Goal: Task Accomplishment & Management: Use online tool/utility

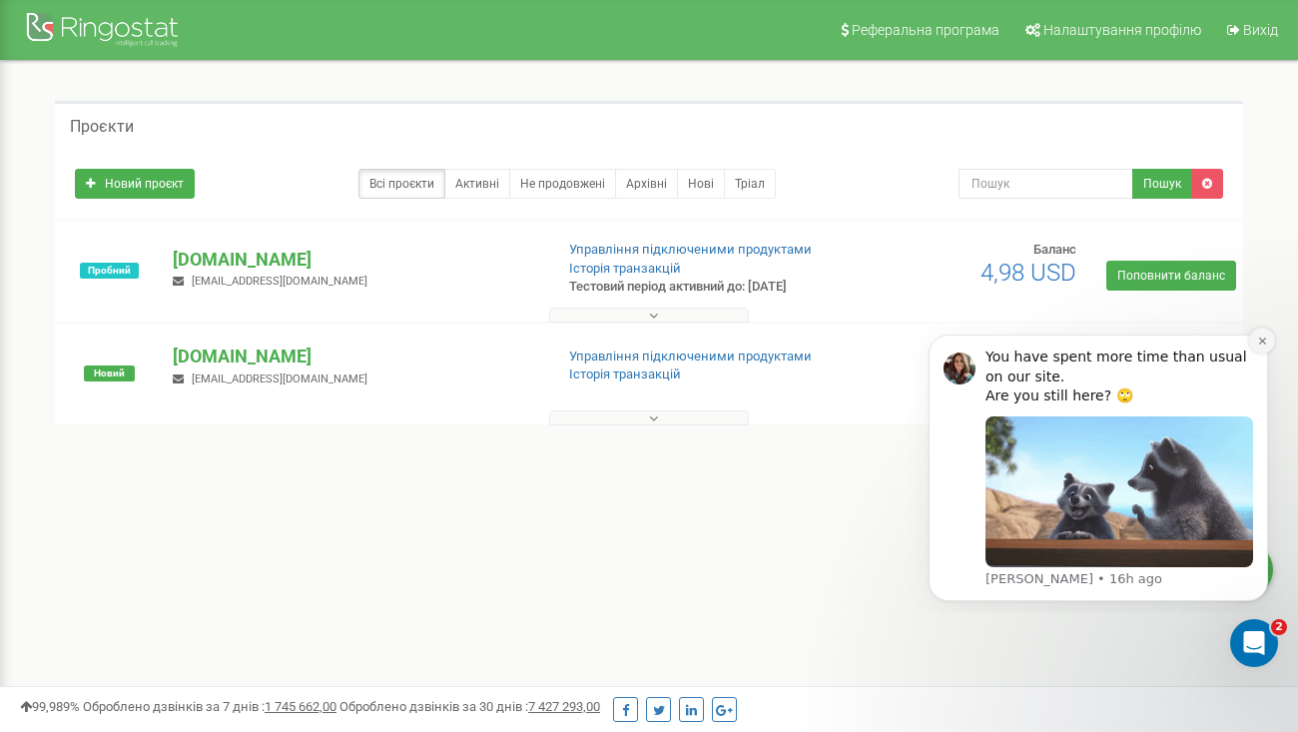
click at [1260, 341] on icon "Dismiss notification" at bounding box center [1261, 340] width 7 height 7
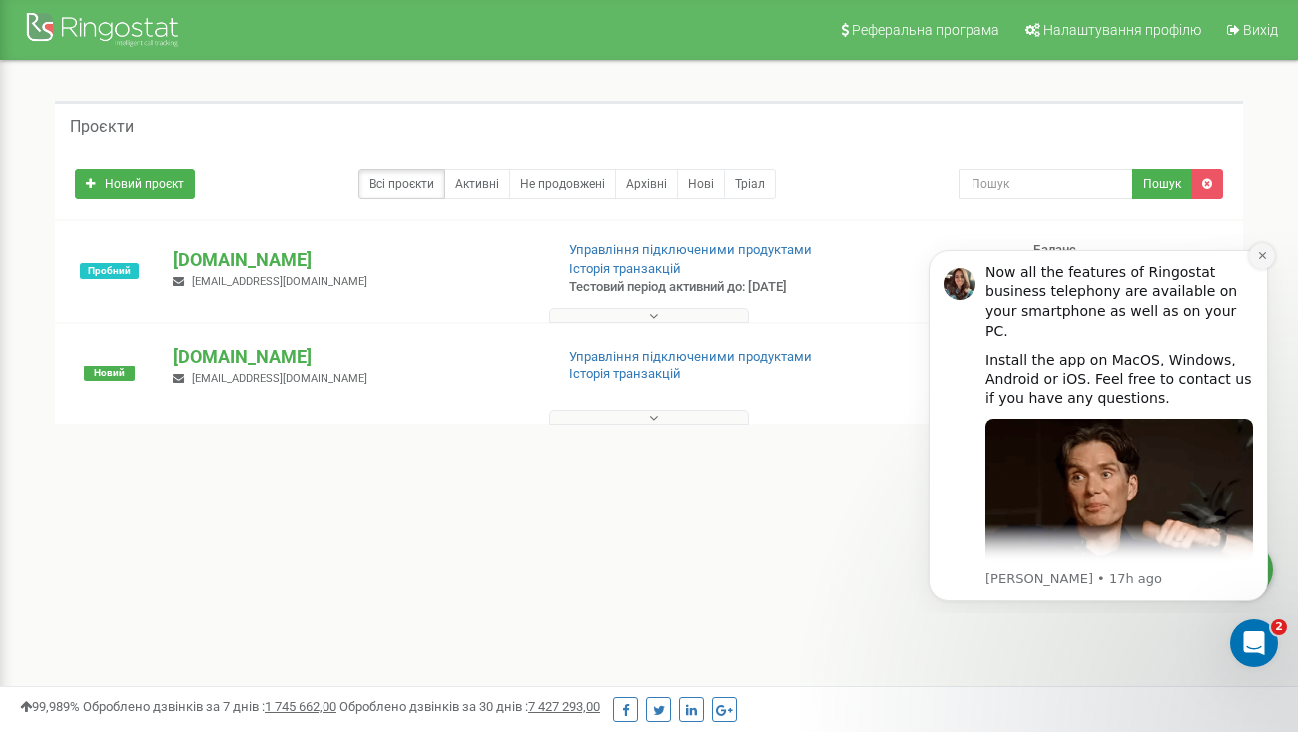
click at [1261, 258] on icon "Dismiss notification" at bounding box center [1262, 255] width 11 height 11
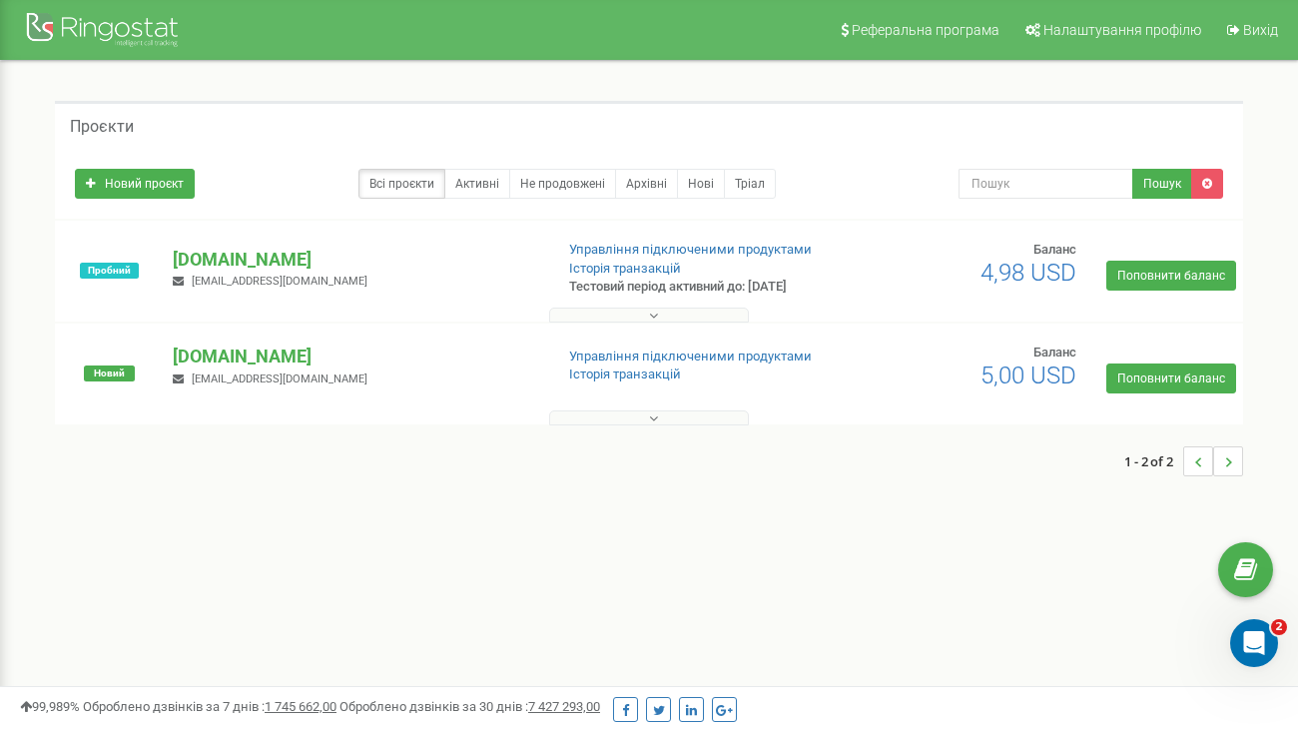
click at [678, 318] on button at bounding box center [649, 315] width 200 height 15
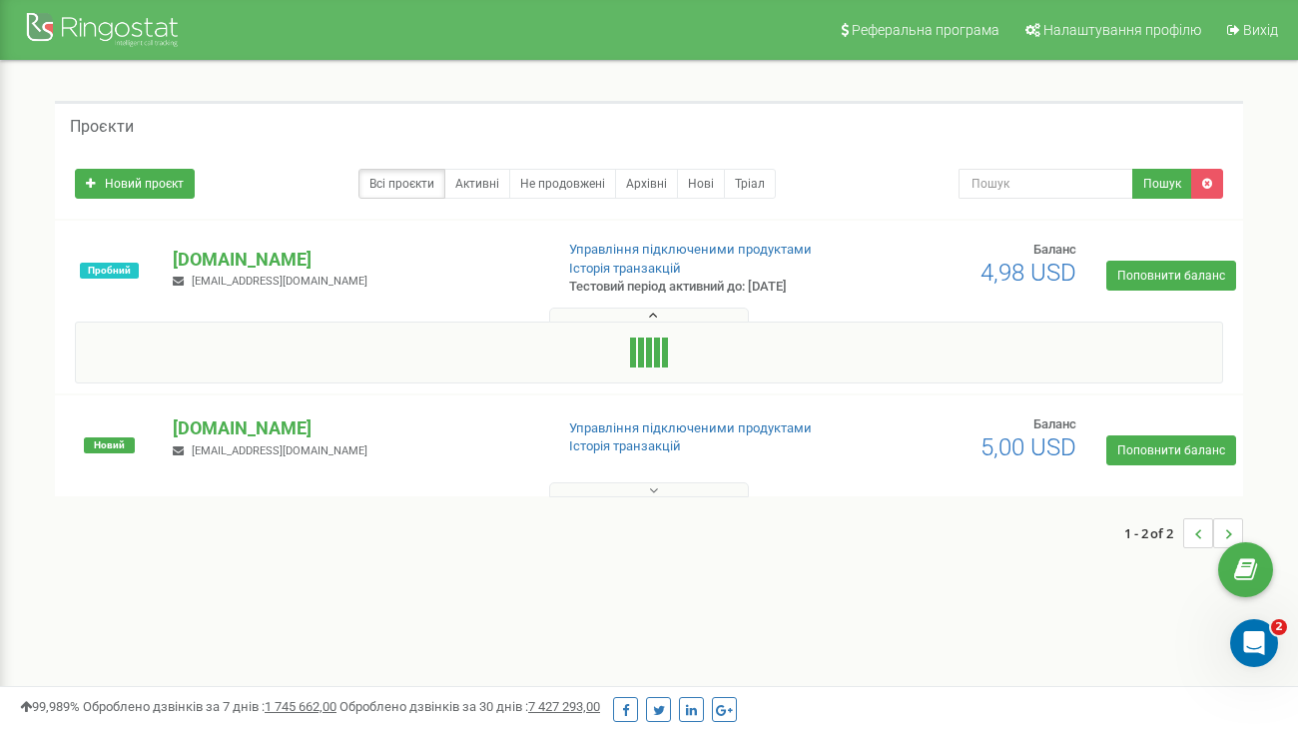
click at [631, 485] on button at bounding box center [649, 489] width 200 height 15
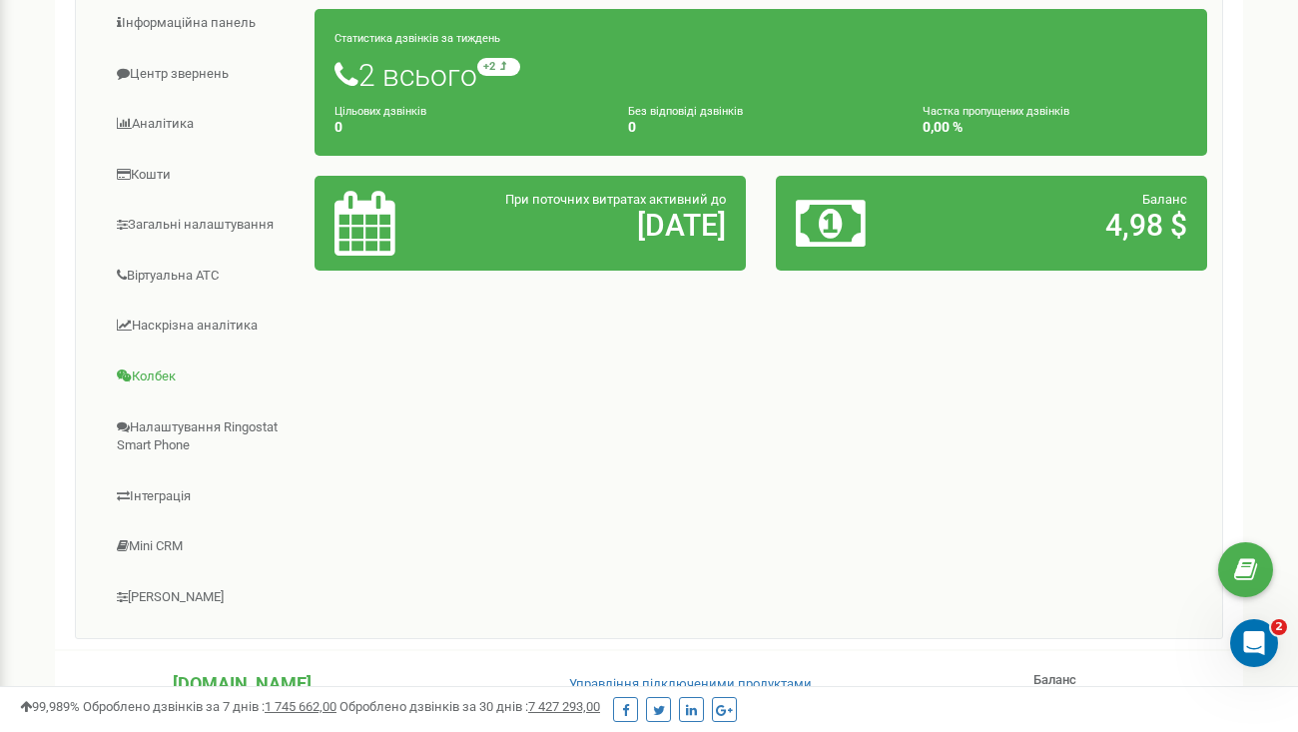
scroll to position [343, 0]
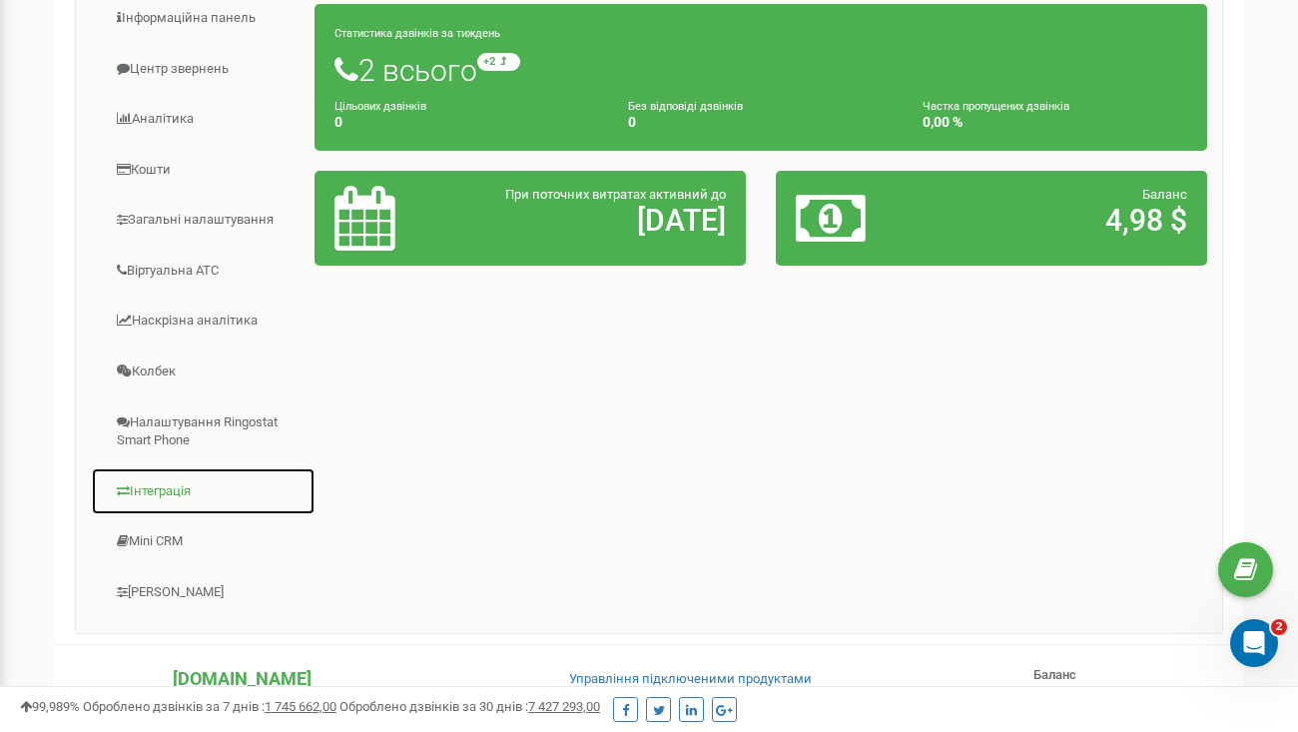
click at [172, 485] on link "Інтеграція" at bounding box center [203, 491] width 225 height 49
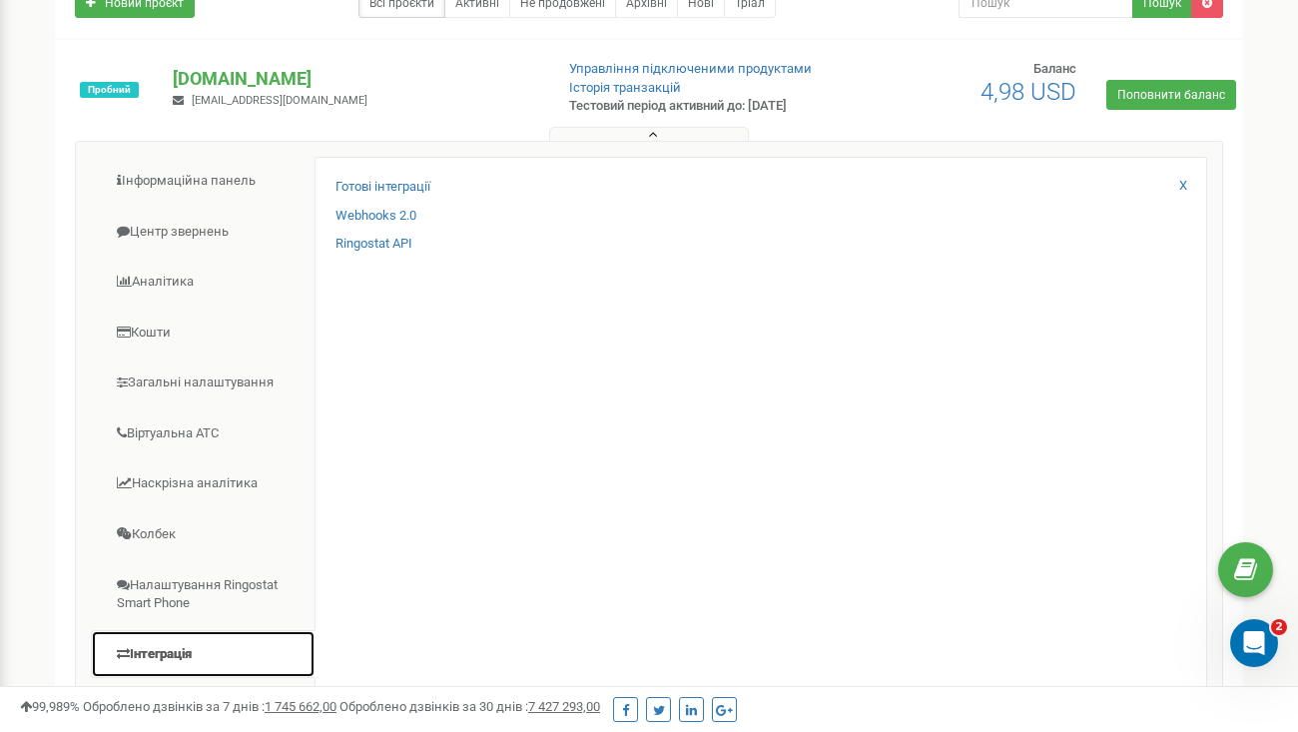
scroll to position [159, 0]
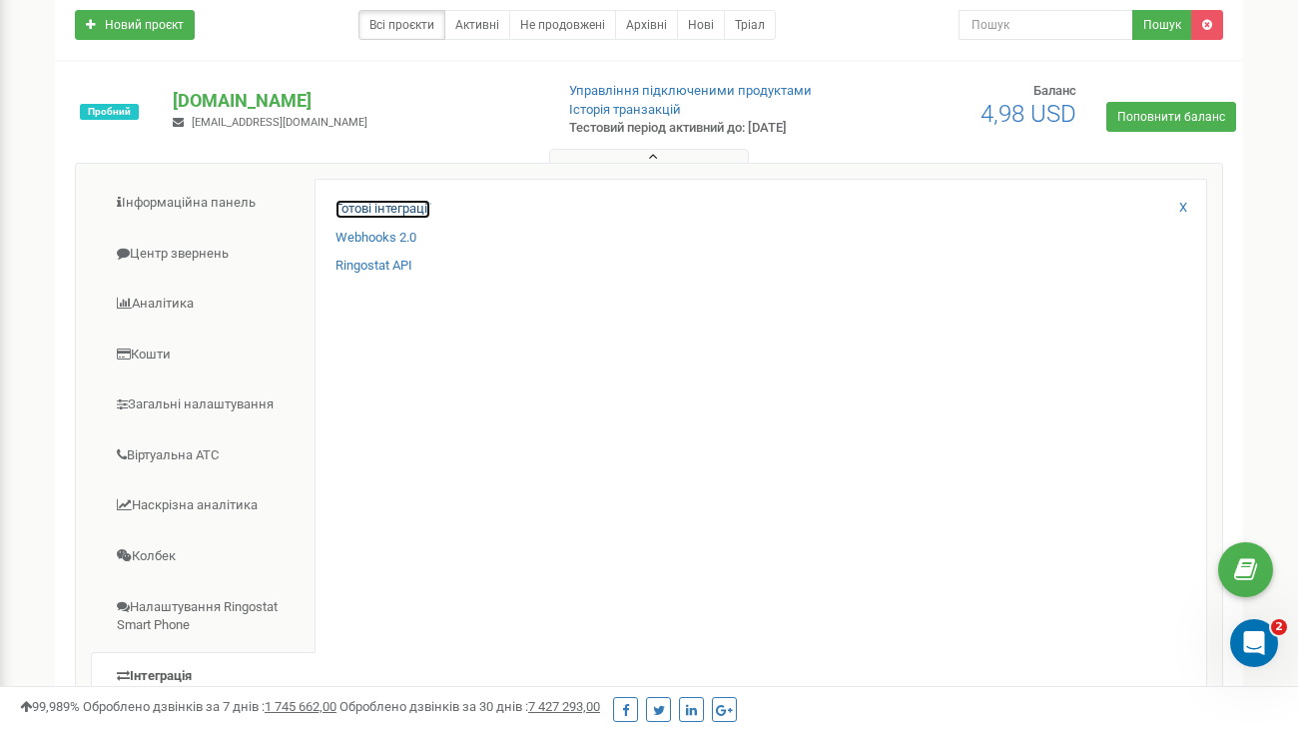
click at [389, 209] on link "Готові інтеграції" at bounding box center [382, 209] width 95 height 19
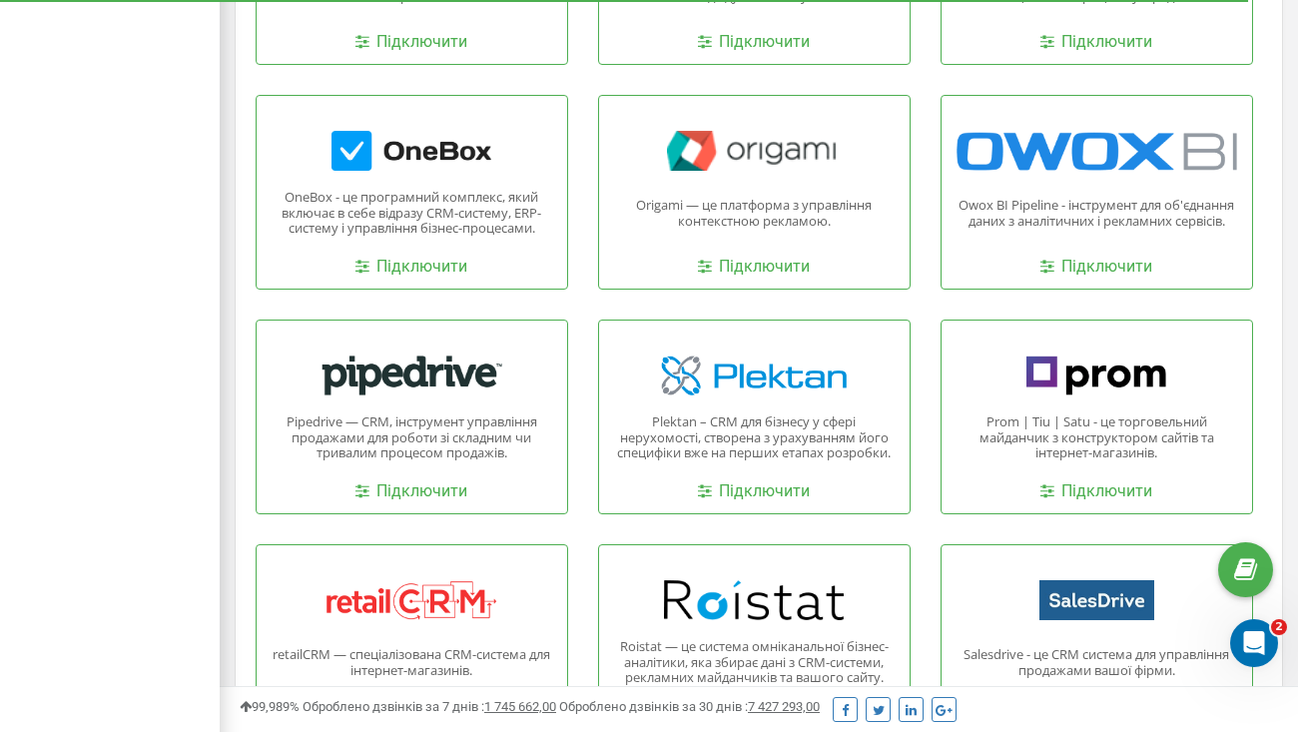
scroll to position [2280, 0]
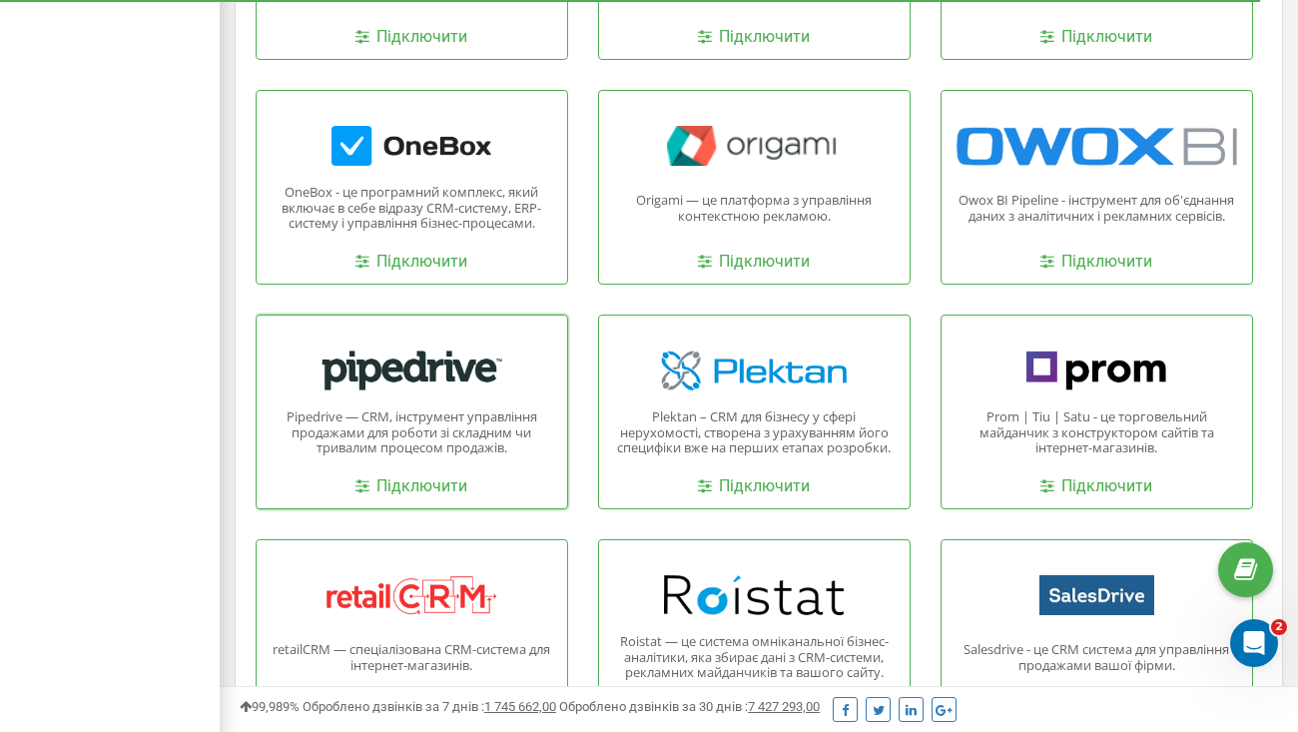
click at [439, 406] on div "Pipedrive — CRM, інструмент управління продажами для роботи зі складним чи трив…" at bounding box center [412, 411] width 312 height 195
click at [406, 493] on link "Підключити" at bounding box center [411, 486] width 112 height 23
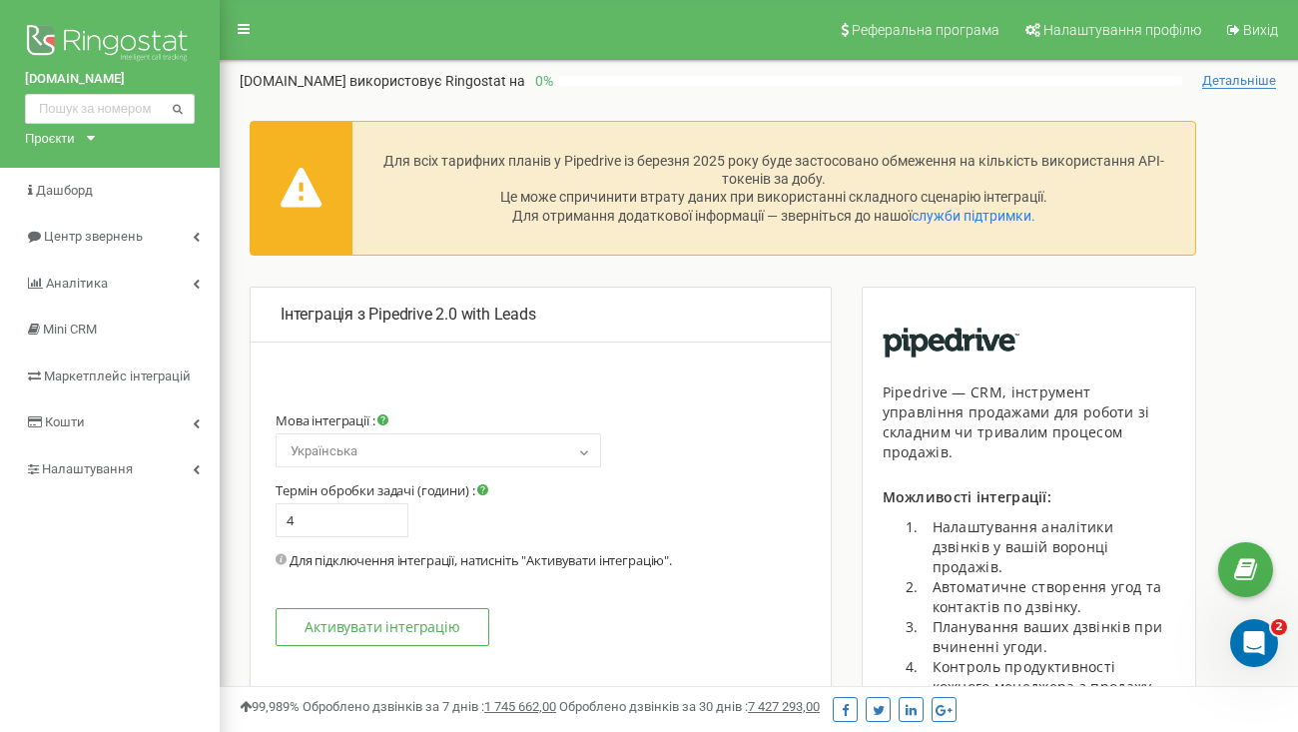
click at [457, 446] on span "Українська" at bounding box center [438, 451] width 311 height 28
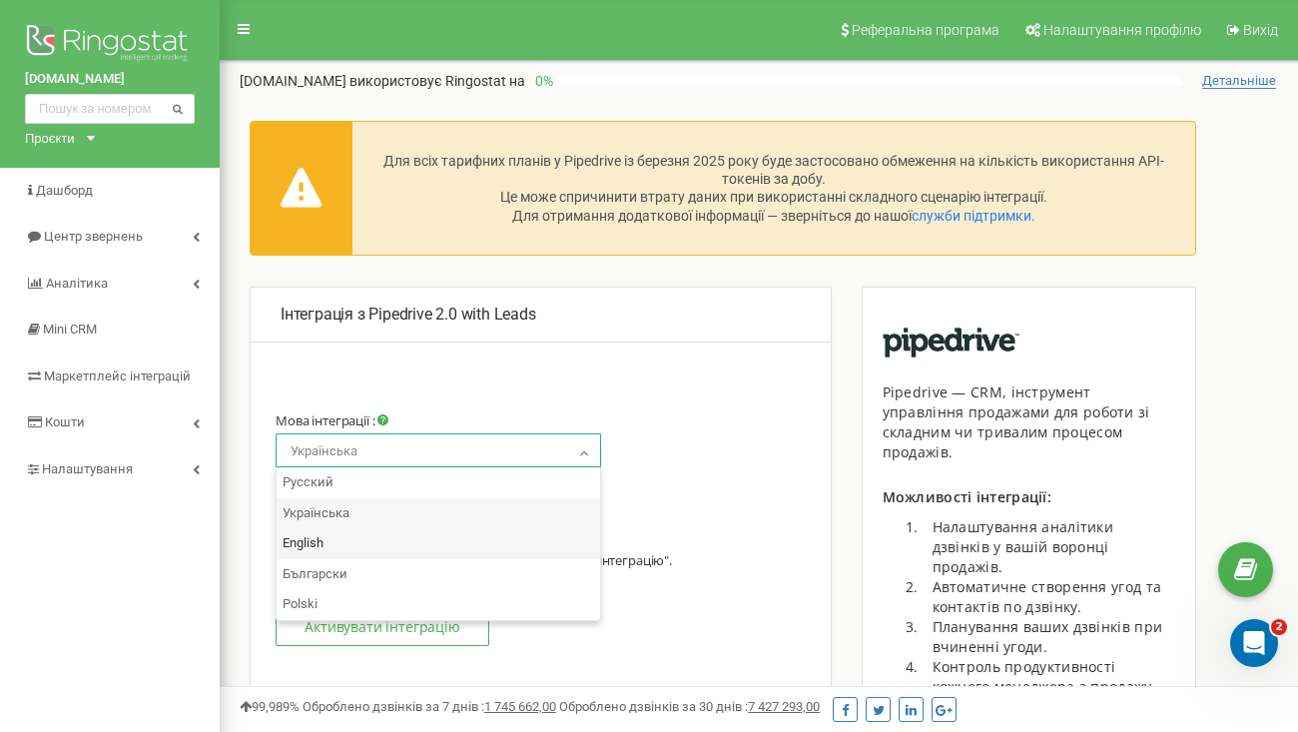
select select "en"
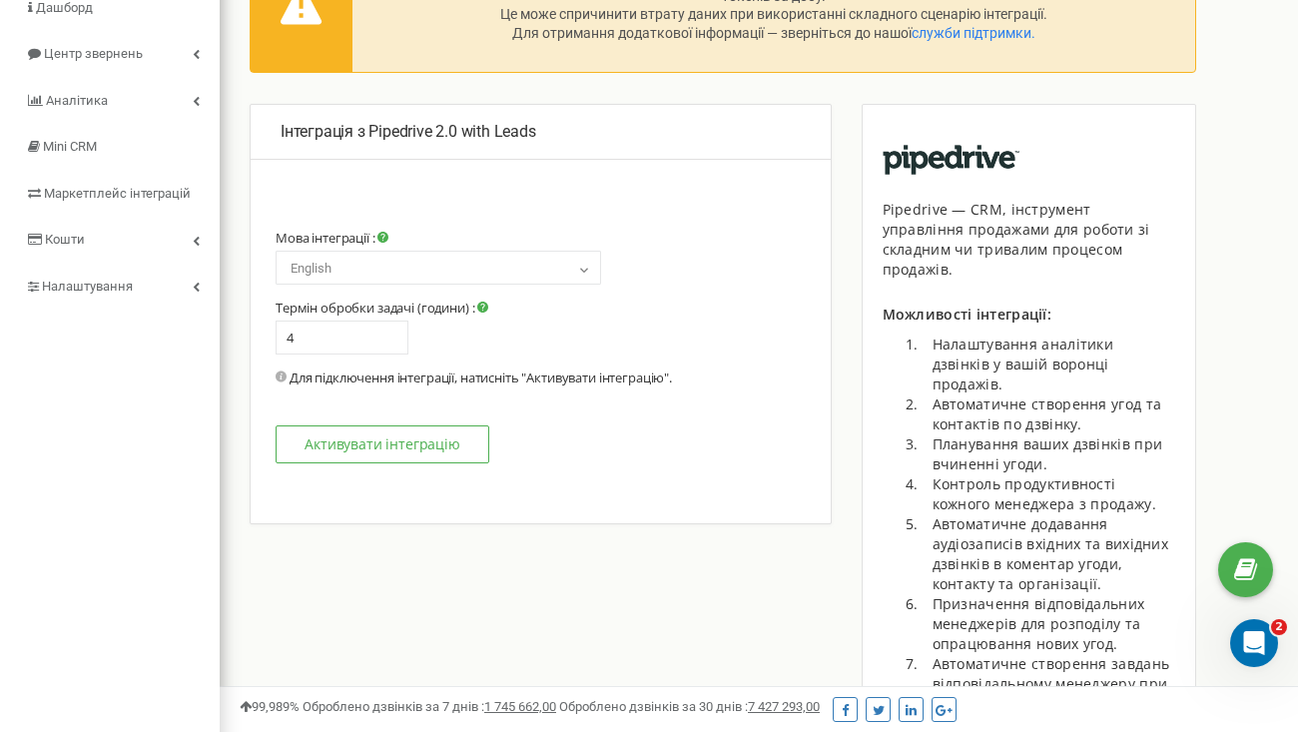
scroll to position [199, 0]
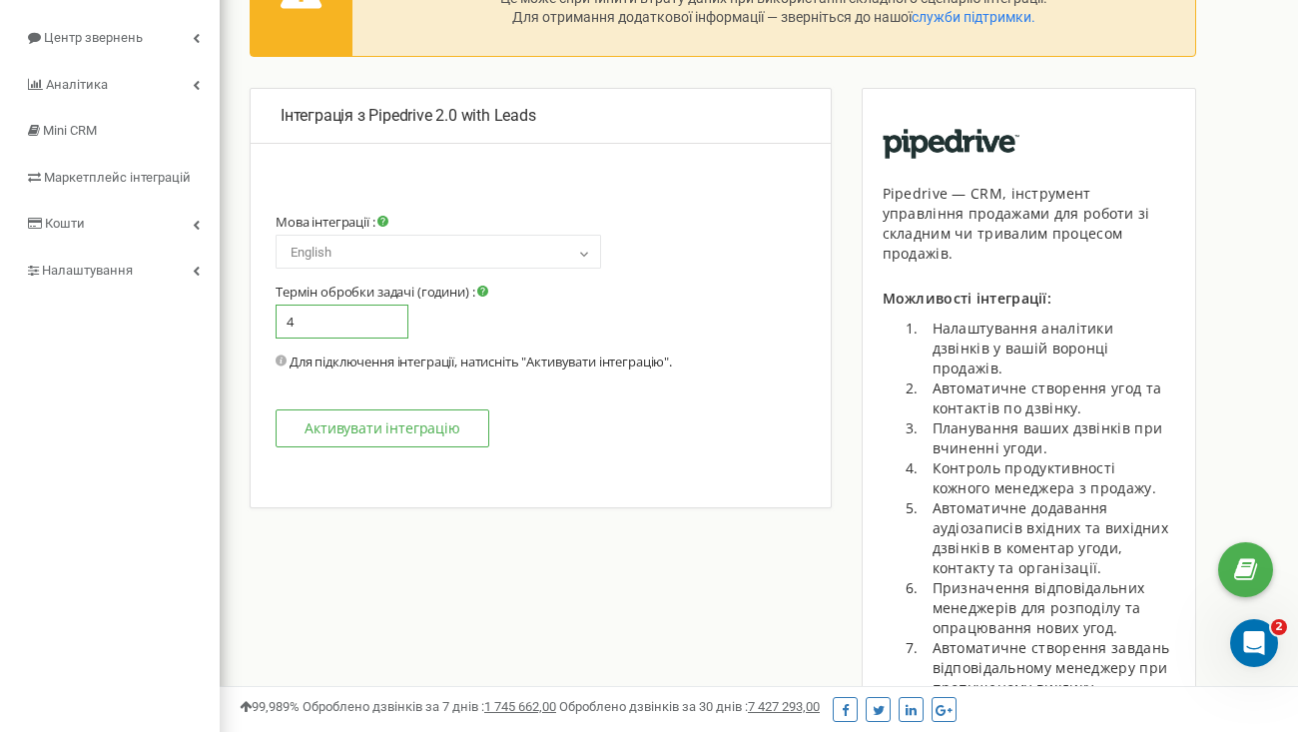
click at [366, 338] on input "4" at bounding box center [342, 322] width 133 height 34
type input "1"
click at [331, 422] on button "Активувати інтеграцію" at bounding box center [383, 428] width 214 height 38
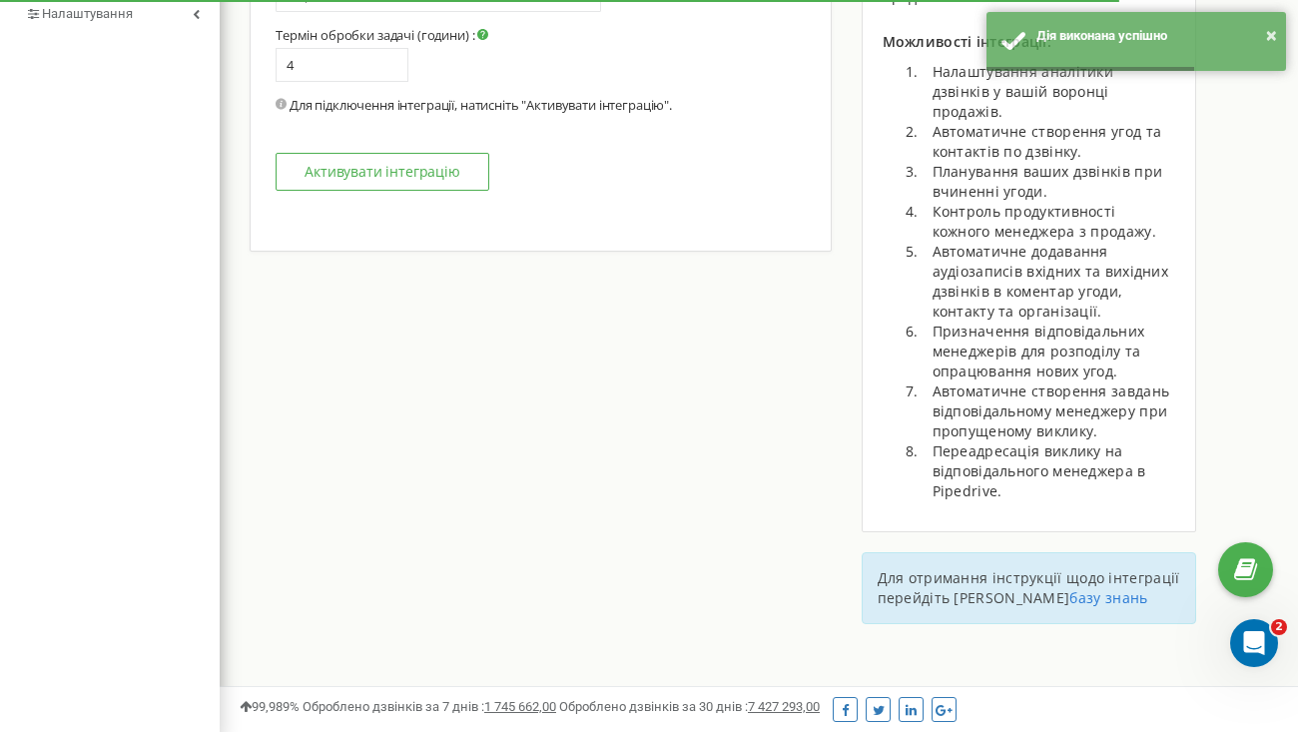
scroll to position [466, 0]
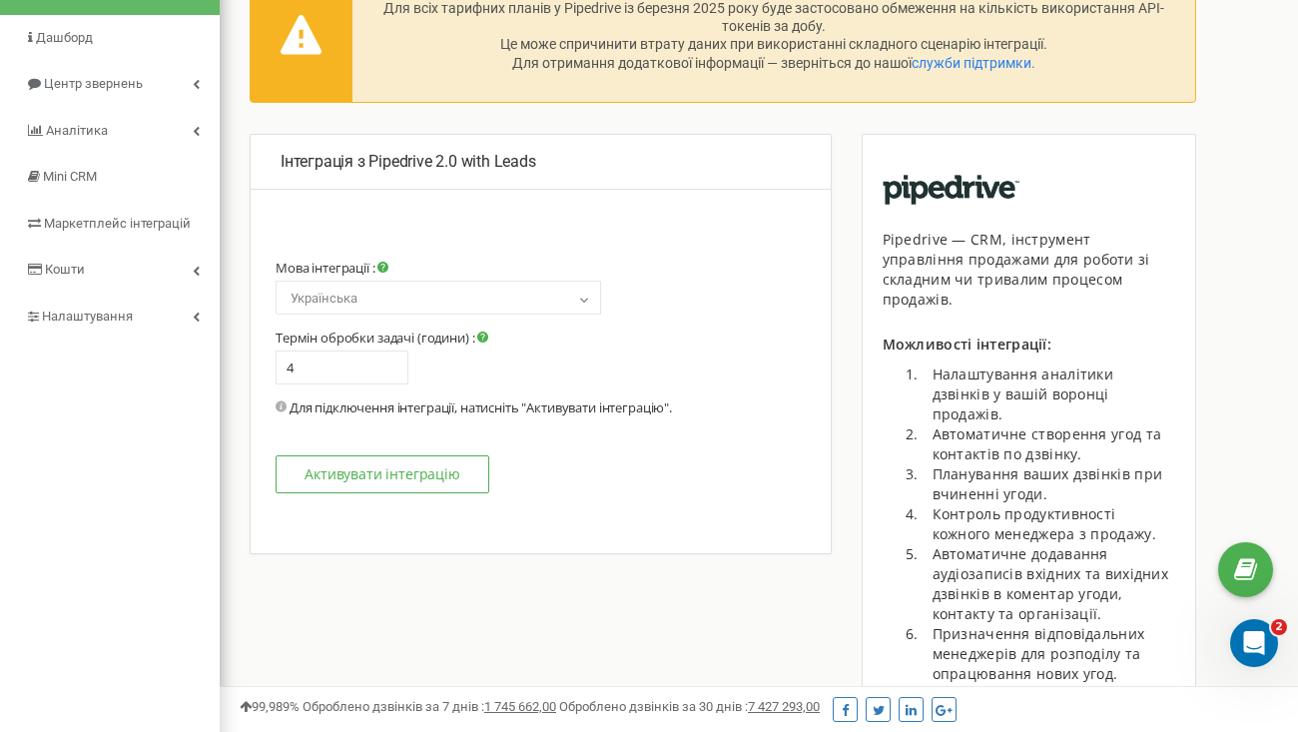
select select "en"
type input "1"
